Goal: Information Seeking & Learning: Learn about a topic

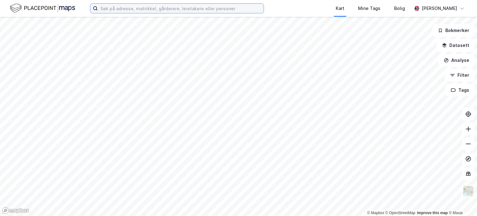
click at [143, 9] on input at bounding box center [181, 8] width 166 height 9
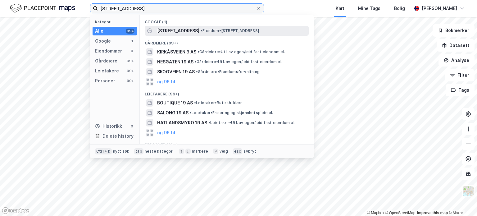
type input "[STREET_ADDRESS]"
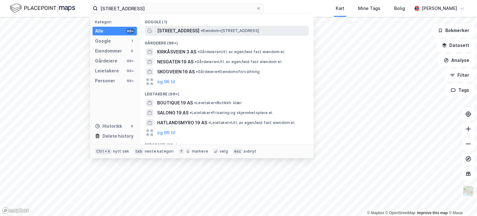
click at [173, 31] on span "[STREET_ADDRESS]" at bounding box center [178, 30] width 42 height 7
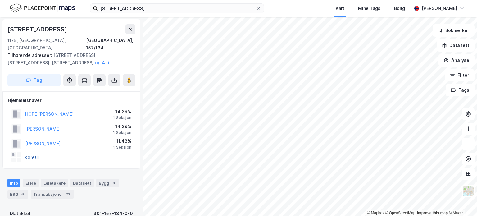
click at [0, 0] on button "og 9 til" at bounding box center [0, 0] width 0 height 0
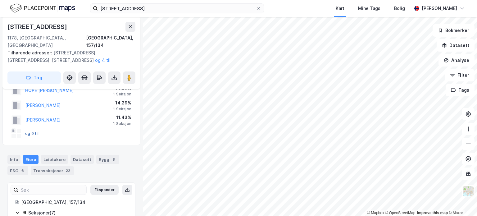
click at [0, 0] on button "og 9 til" at bounding box center [0, 0] width 0 height 0
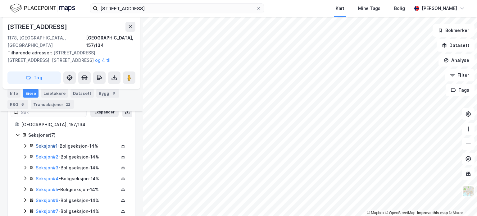
scroll to position [108, 0]
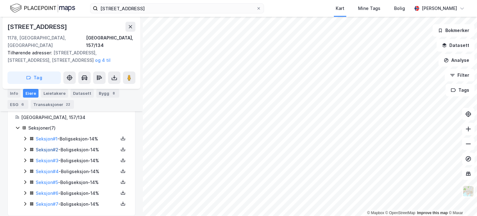
click at [52, 147] on link "Seksjon # 2" at bounding box center [47, 149] width 23 height 5
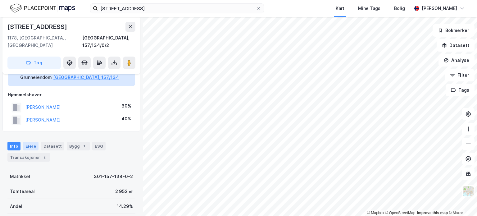
scroll to position [41, 0]
click at [72, 142] on div "Bygg 1" at bounding box center [78, 146] width 23 height 9
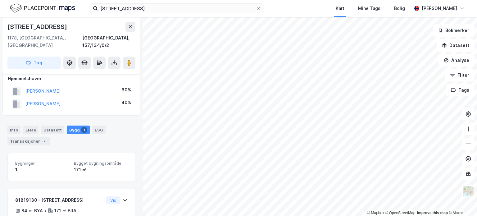
scroll to position [91, 0]
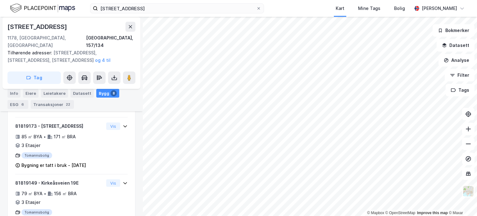
scroll to position [423, 0]
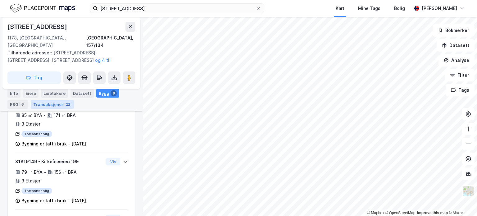
click at [49, 104] on div "Transaksjoner 22" at bounding box center [52, 104] width 43 height 9
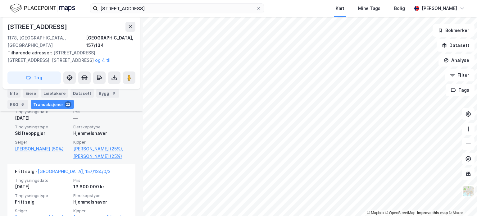
scroll to position [516, 0]
click at [45, 134] on div "Skifteoppgjør" at bounding box center [42, 133] width 55 height 7
click at [43, 128] on span "Tinglysningstype" at bounding box center [42, 126] width 55 height 5
click at [46, 126] on span "Tinglysningstype" at bounding box center [42, 126] width 55 height 5
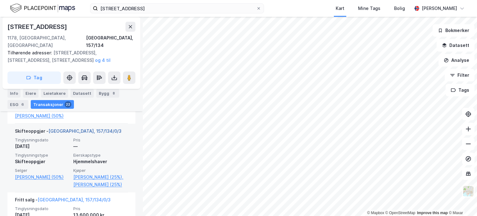
click at [71, 129] on link "[GEOGRAPHIC_DATA], 157/134/0/3" at bounding box center [84, 130] width 73 height 5
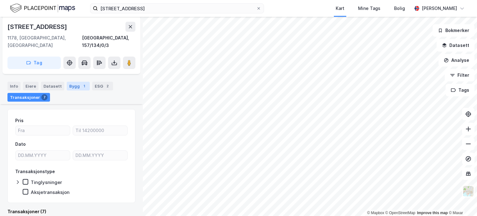
click at [73, 82] on div "Bygg 1" at bounding box center [78, 86] width 23 height 9
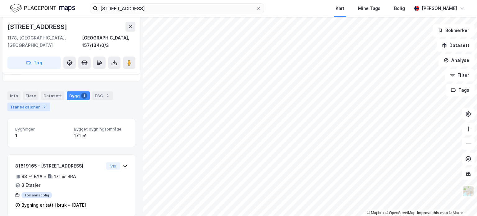
click at [41, 104] on div "7" at bounding box center [44, 107] width 6 height 6
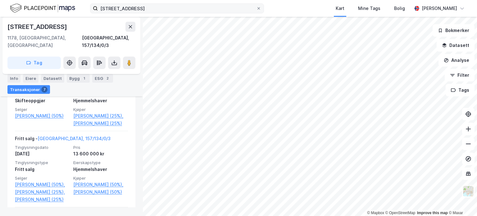
scroll to position [321, 0]
